Goal: Find specific fact: Find specific fact

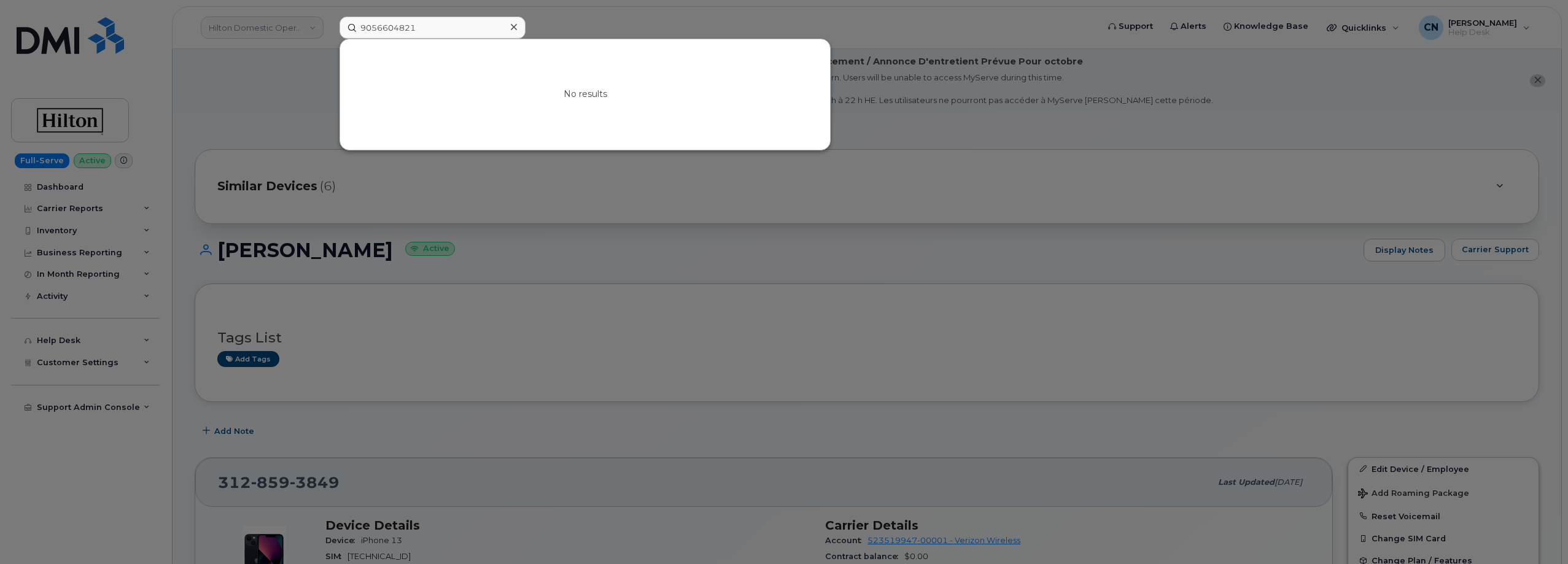
click at [428, 39] on div "No results" at bounding box center [585, 95] width 490 height 111
drag, startPoint x: 441, startPoint y: 33, endPoint x: 173, endPoint y: 52, distance: 268.7
click at [330, 39] on div "9056604821 No results" at bounding box center [714, 28] width 770 height 22
paste input "176995656"
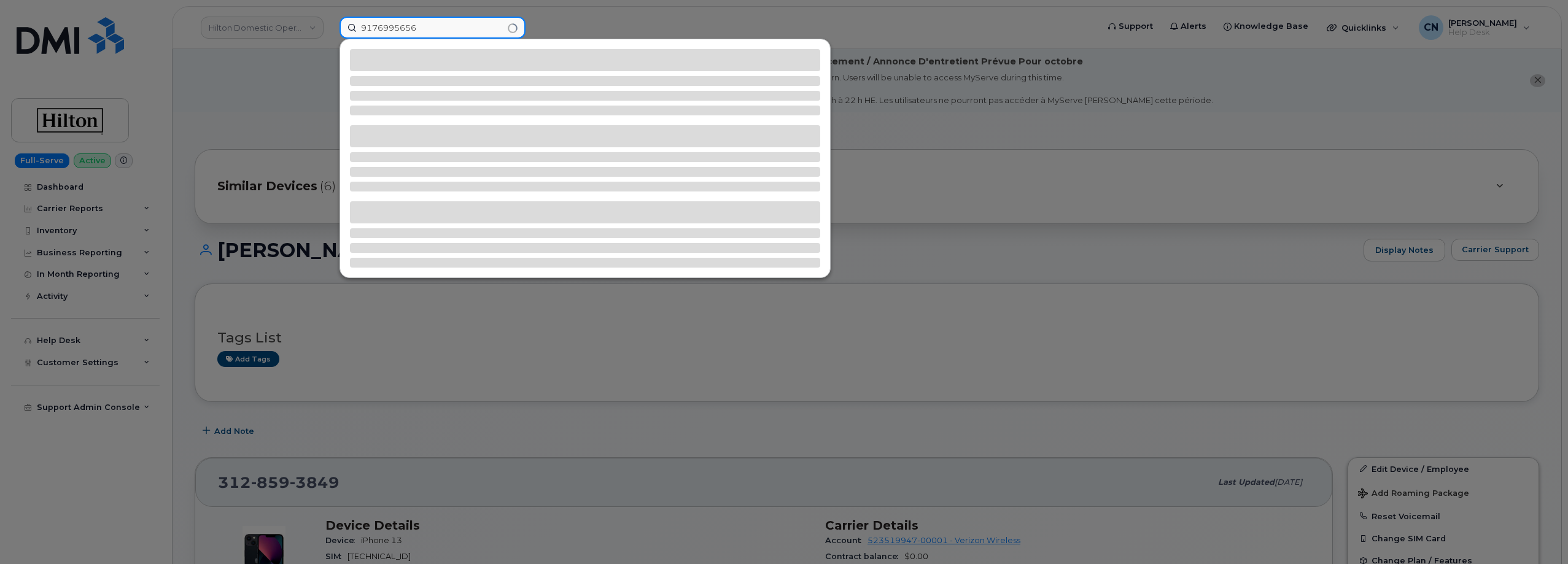
type input "9176995656"
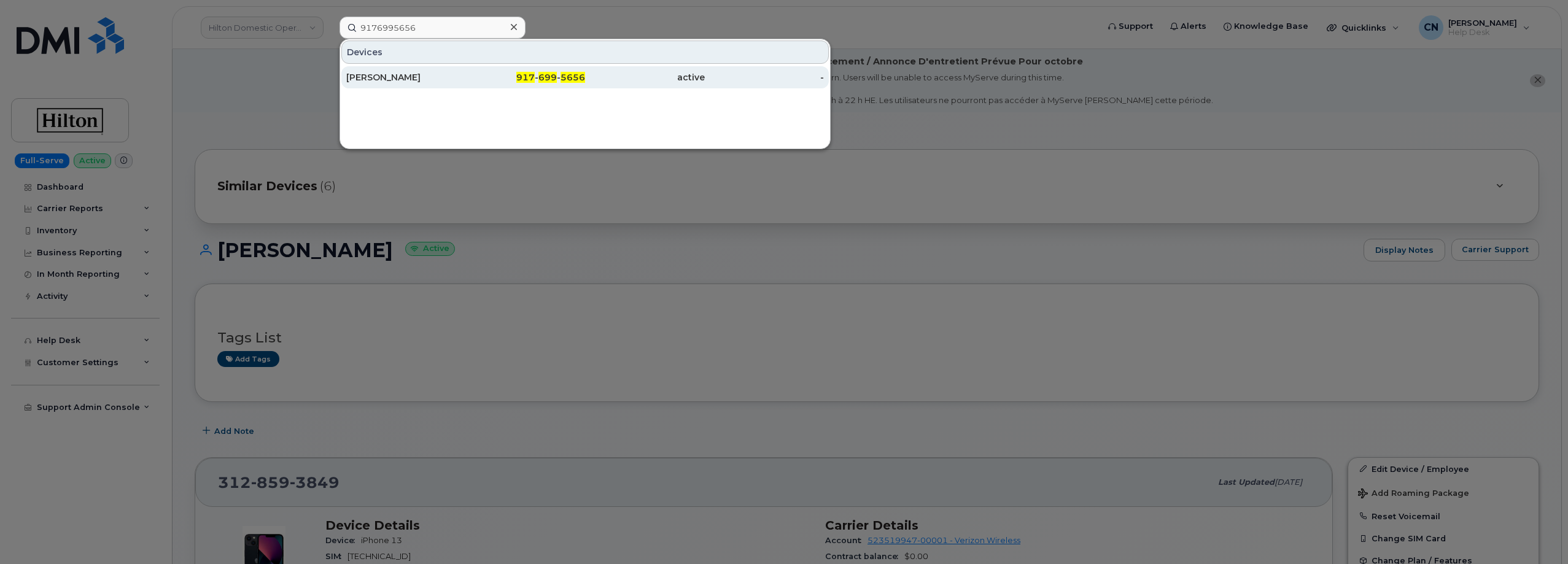
click at [391, 76] on div "PHILLIP ROMAN" at bounding box center [406, 77] width 119 height 12
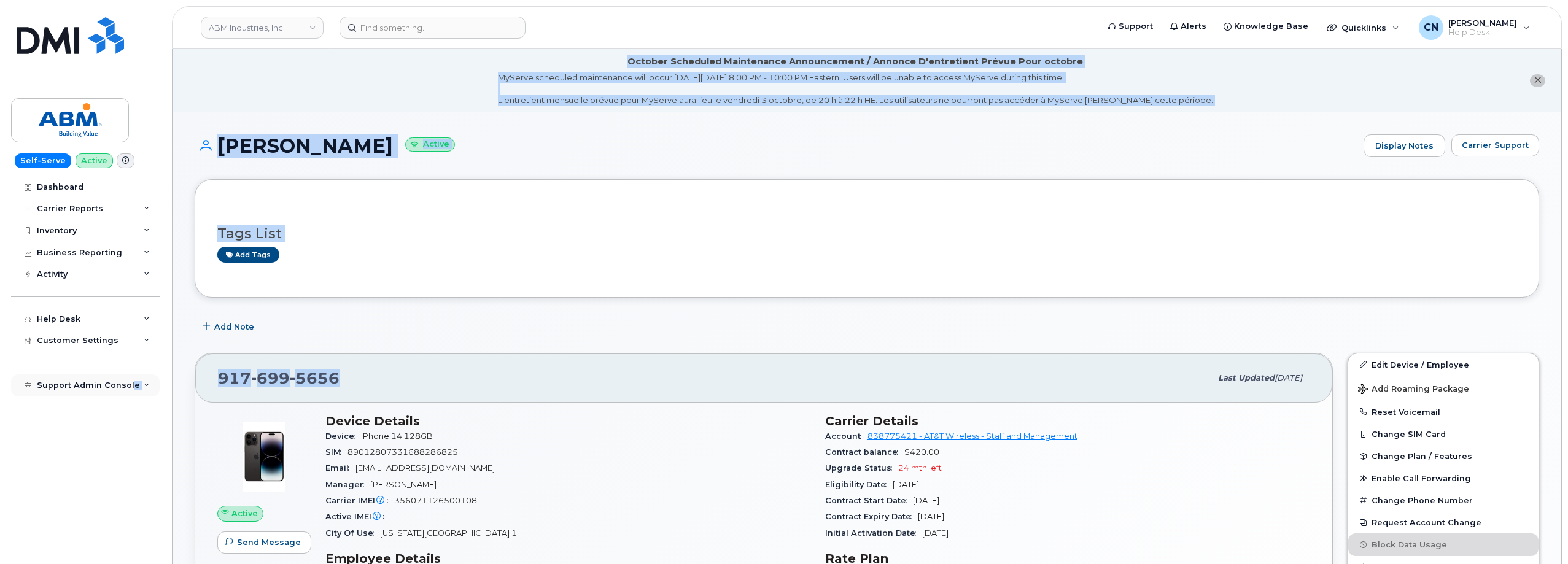
drag, startPoint x: 299, startPoint y: 368, endPoint x: 95, endPoint y: 376, distance: 204.2
copy div "ole Add New Customer Customer Prospects Emails Sms Messages Dealers Accessories…"
click at [398, 360] on div "917 699 5656 Last updated Sep 18, 2025" at bounding box center [763, 377] width 1137 height 49
click at [390, 376] on div "917 699 5656" at bounding box center [714, 378] width 993 height 25
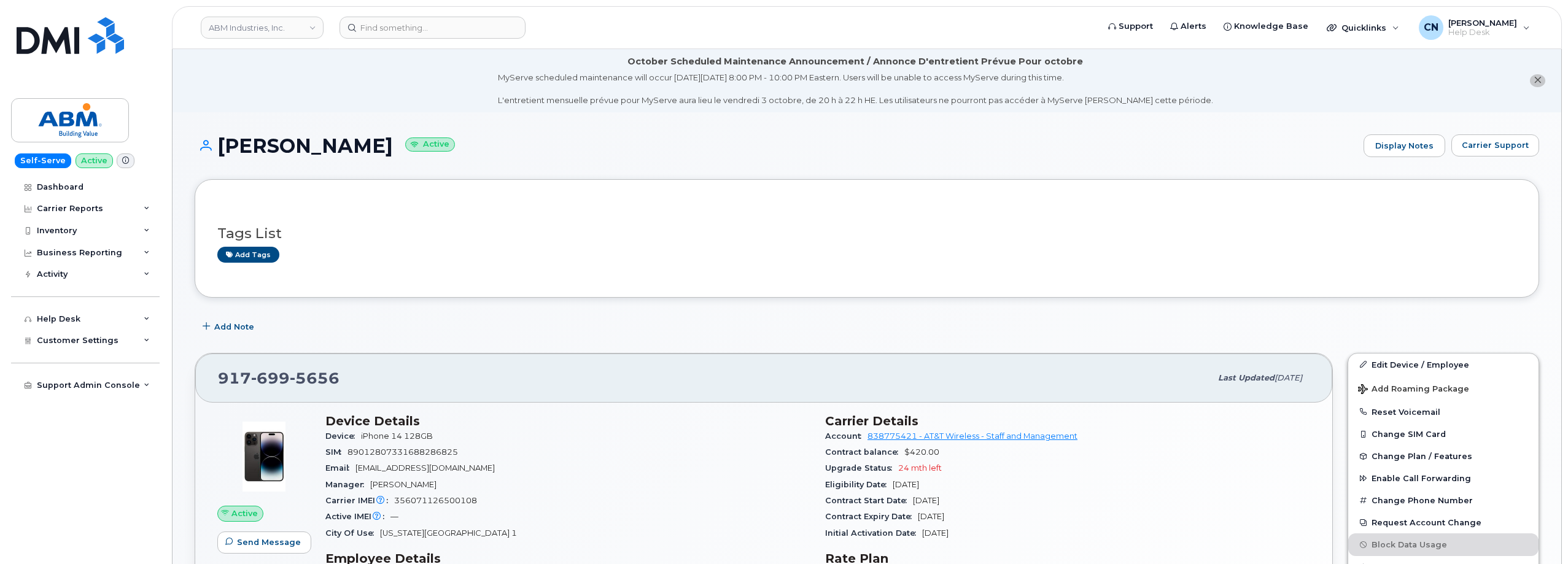
click at [377, 384] on div "917 699 5656" at bounding box center [714, 378] width 993 height 25
drag, startPoint x: 333, startPoint y: 373, endPoint x: 181, endPoint y: 381, distance: 152.2
copy span "917 699 5656"
click at [445, 501] on span "356071126500108" at bounding box center [436, 500] width 83 height 9
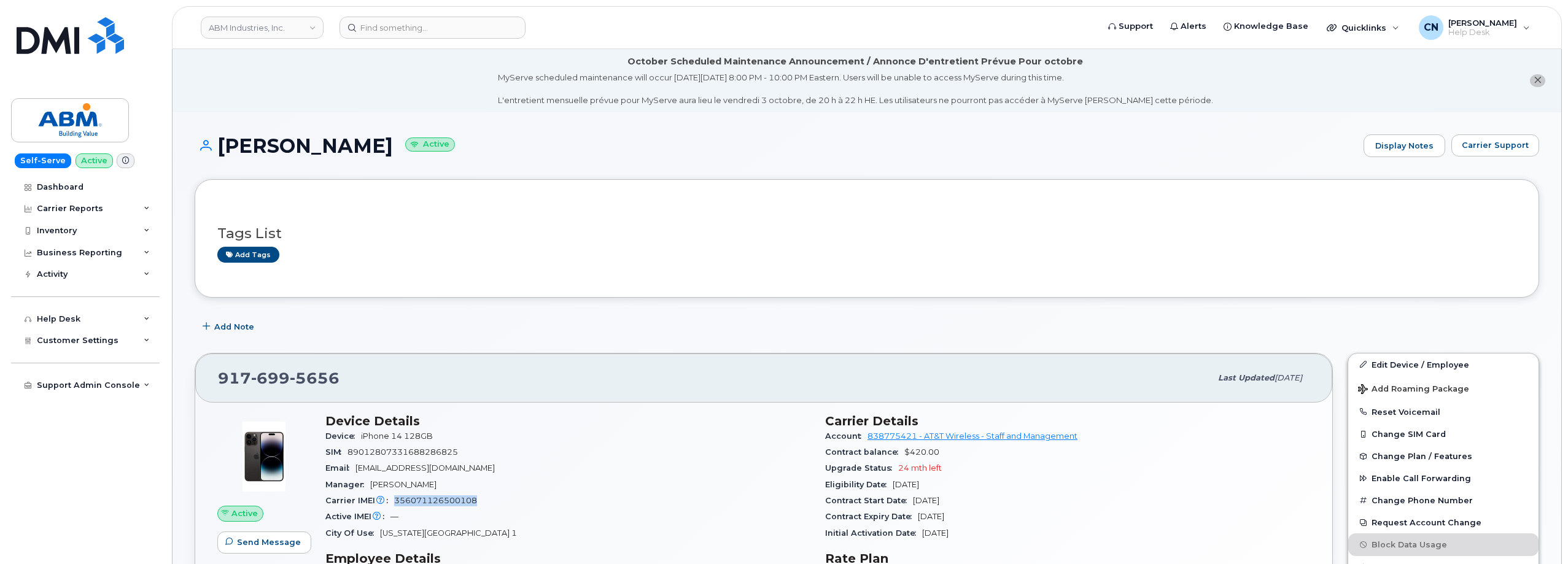
click at [445, 501] on span "356071126500108" at bounding box center [436, 500] width 83 height 9
copy span "356071126500108"
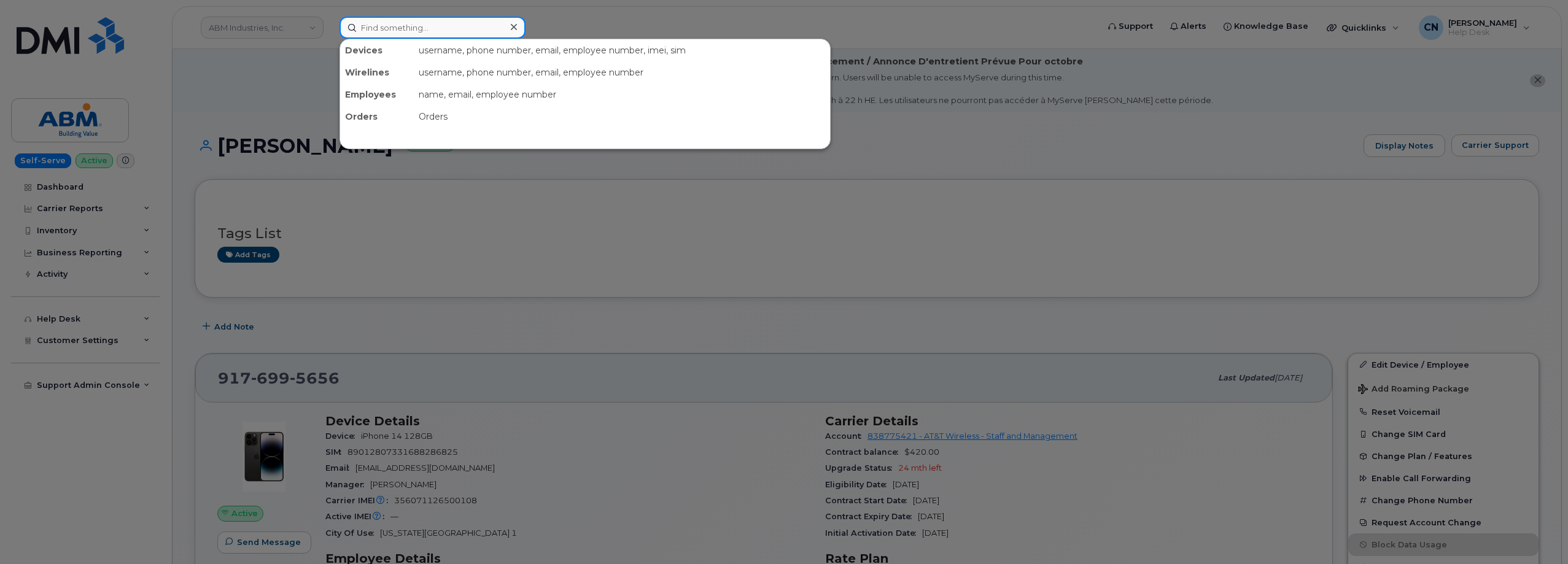
click at [376, 30] on input at bounding box center [432, 28] width 186 height 22
paste input "832-683-6439"
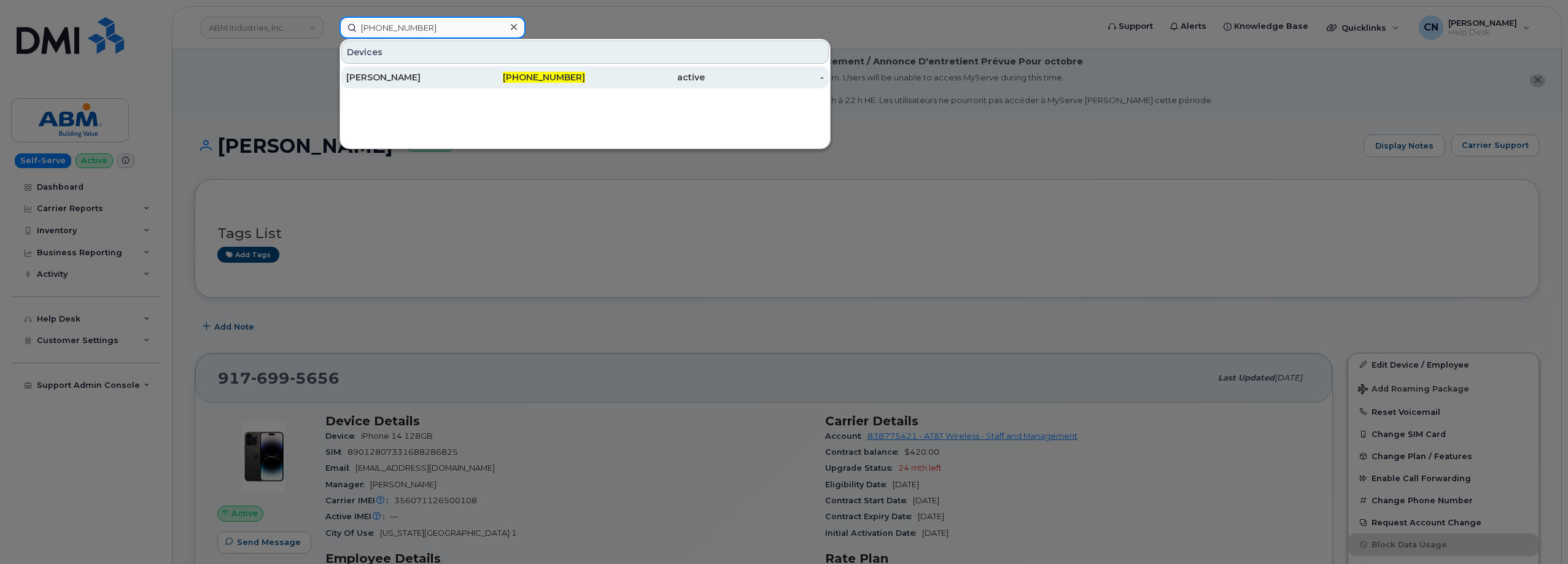
type input "832-683-6439"
click at [372, 77] on div "[PERSON_NAME]" at bounding box center [406, 77] width 119 height 12
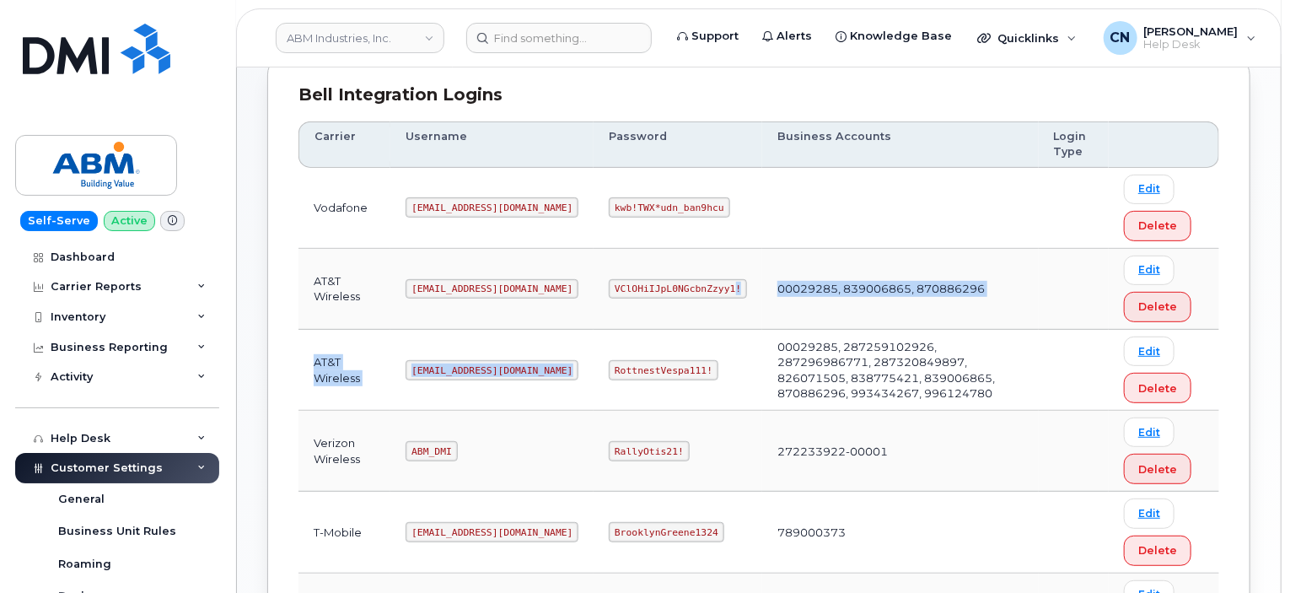
scroll to position [180, 0]
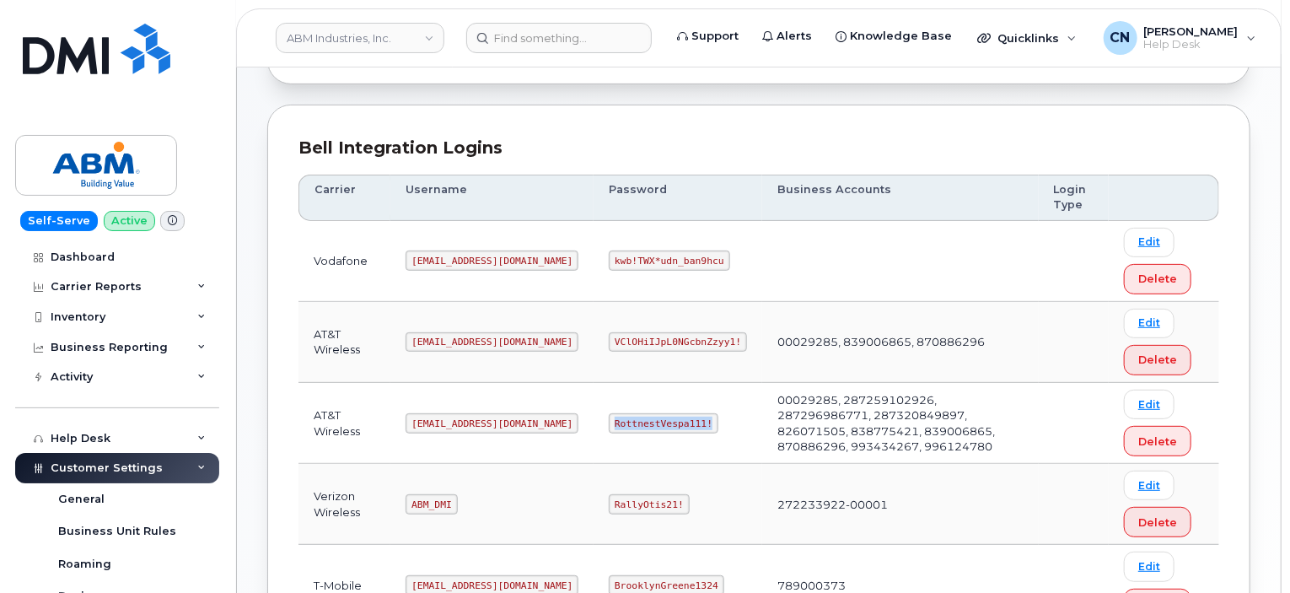
drag, startPoint x: 548, startPoint y: 337, endPoint x: 651, endPoint y: 421, distance: 132.4
click at [651, 421] on td "RottnestVespa111!" at bounding box center [677, 423] width 169 height 81
copy code "RottnestVespa111!"
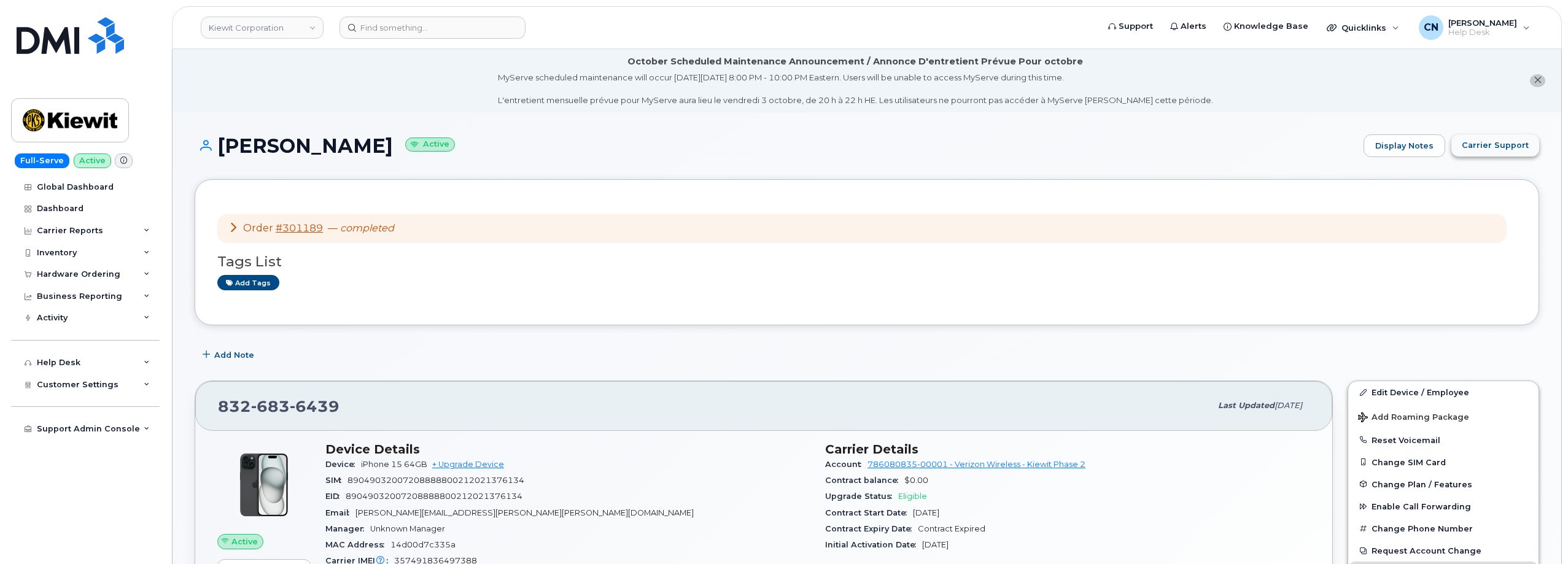
click at [1502, 148] on span "Carrier Support" at bounding box center [1495, 145] width 67 height 12
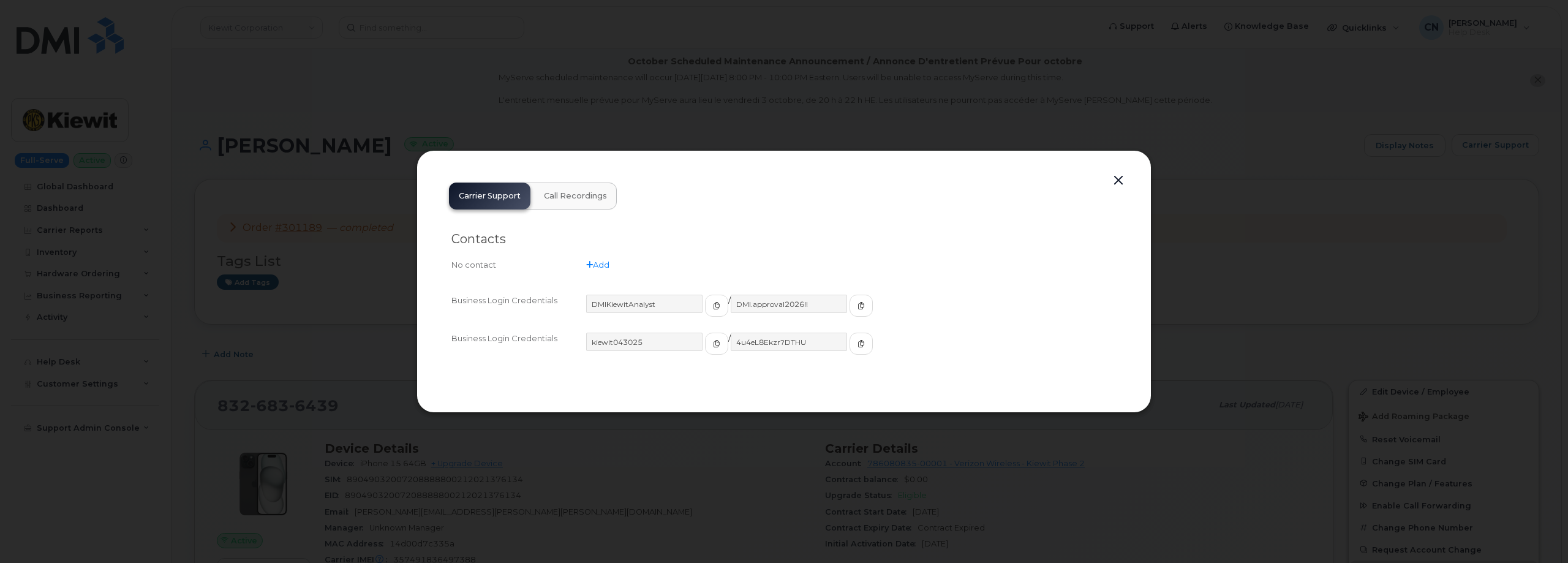
click at [686, 342] on div "kiewit043025" at bounding box center [658, 344] width 142 height 22
click at [711, 349] on span "button" at bounding box center [716, 343] width 11 height 11
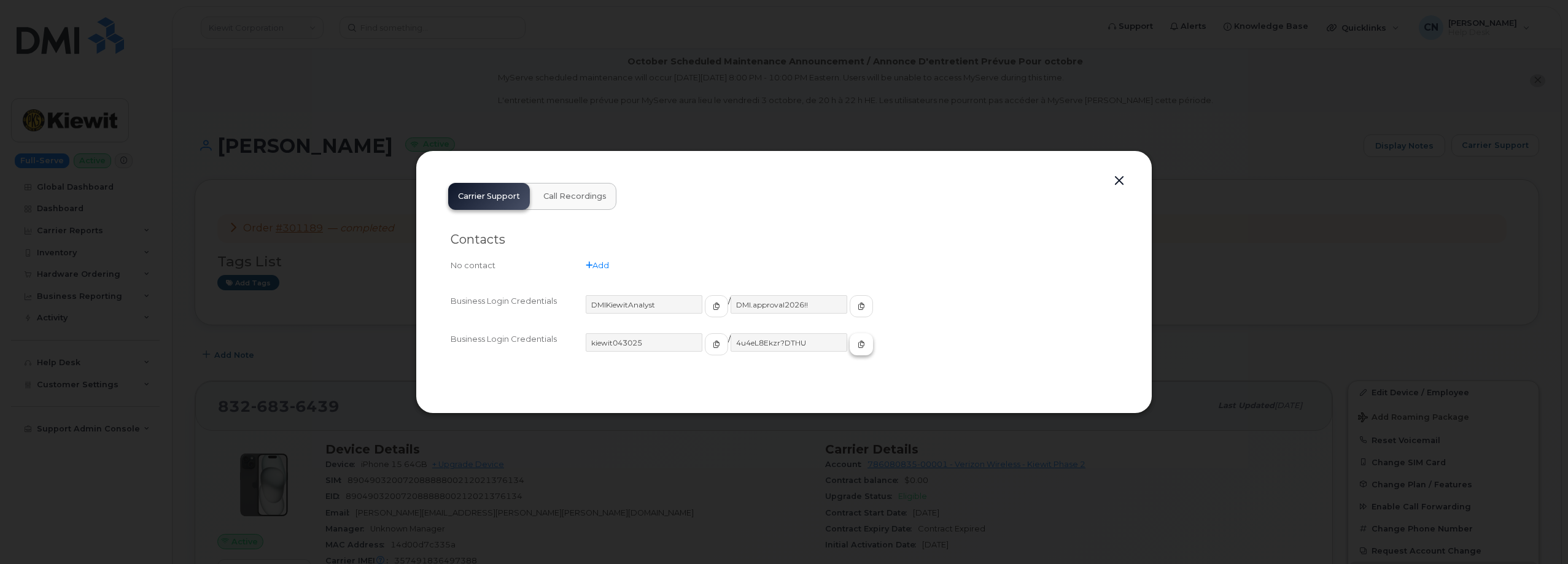
click at [857, 346] on icon "button" at bounding box center [861, 344] width 7 height 7
click at [1111, 177] on button "button" at bounding box center [1119, 181] width 18 height 17
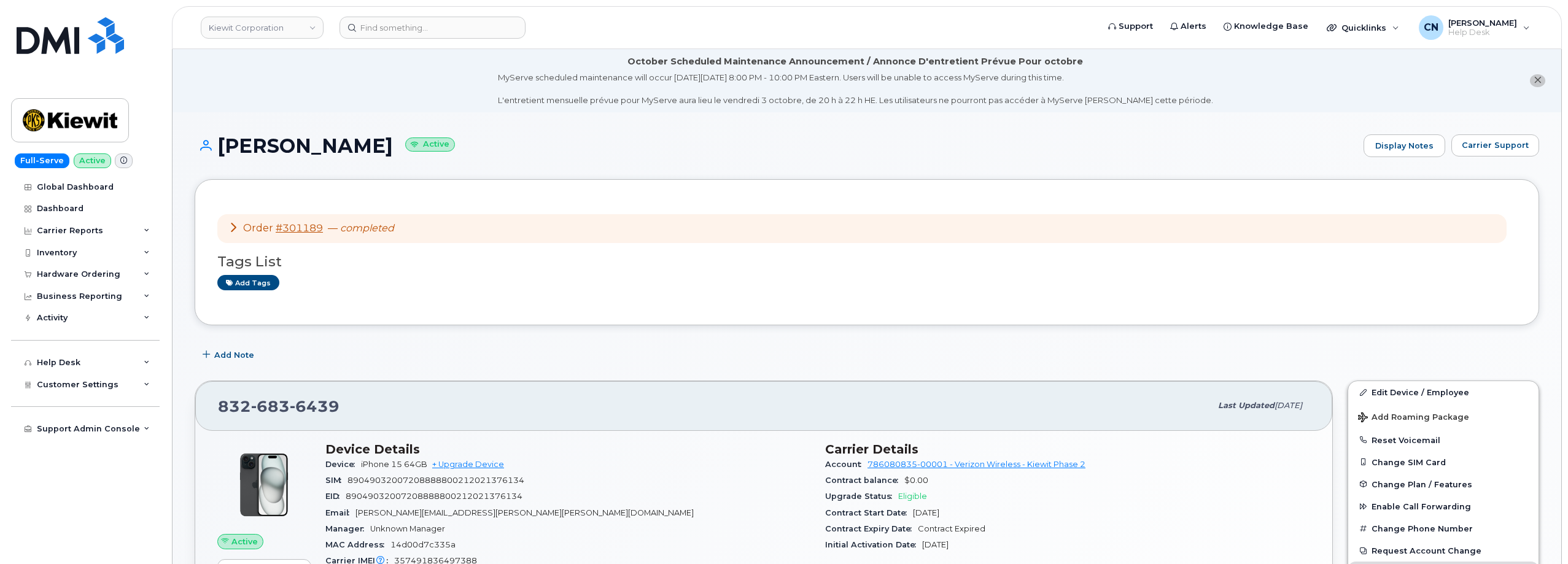
drag, startPoint x: 476, startPoint y: 145, endPoint x: 210, endPoint y: 138, distance: 266.1
click at [210, 138] on h1 "[PERSON_NAME] Active" at bounding box center [776, 146] width 1162 height 22
copy h1 "[PERSON_NAME]"
